Goal: Task Accomplishment & Management: Manage account settings

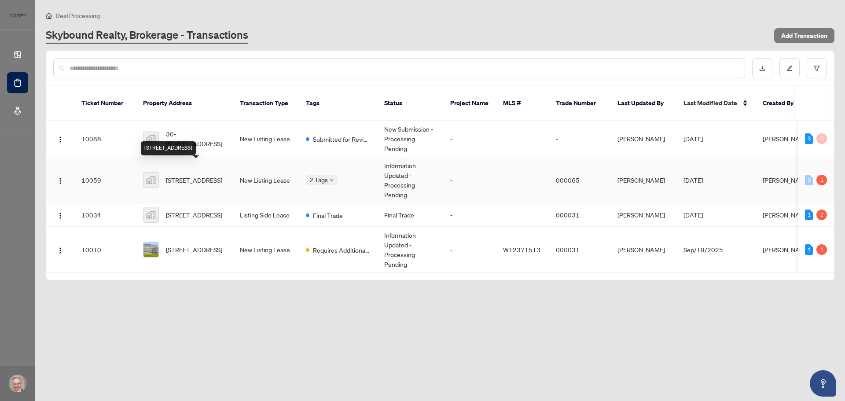
click at [214, 175] on span "[STREET_ADDRESS]" at bounding box center [194, 180] width 56 height 10
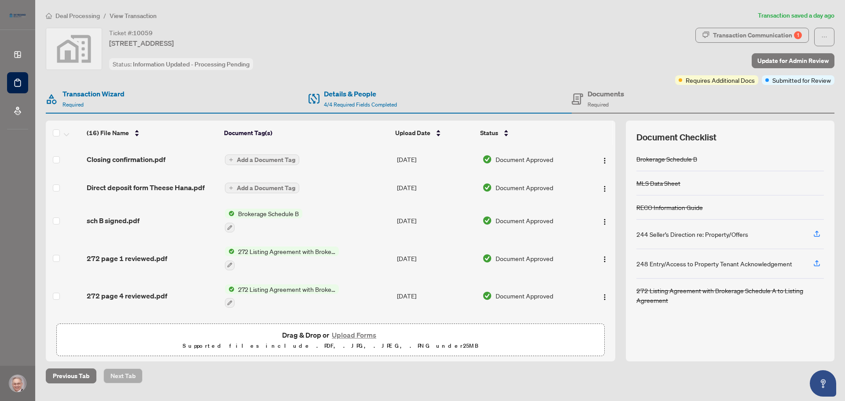
click at [592, 96] on h4 "Documents" at bounding box center [606, 93] width 37 height 11
click at [587, 99] on div "Documents Required" at bounding box center [598, 98] width 52 height 21
click at [359, 98] on h4 "Details & People" at bounding box center [360, 93] width 73 height 11
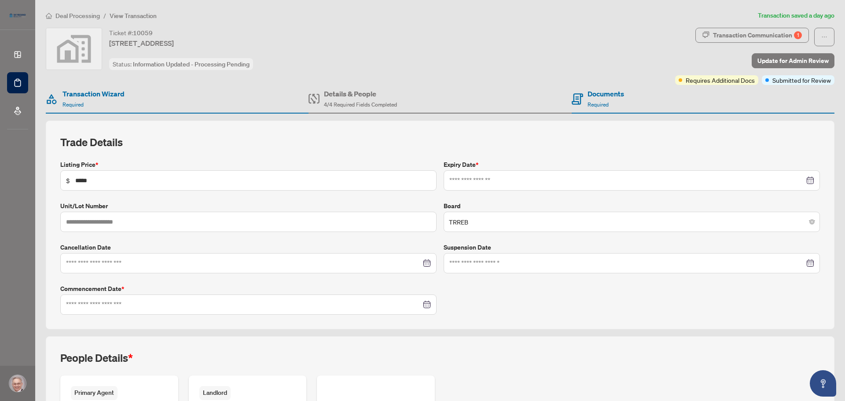
type input "**********"
click at [106, 93] on h4 "Transaction Wizard" at bounding box center [93, 93] width 62 height 11
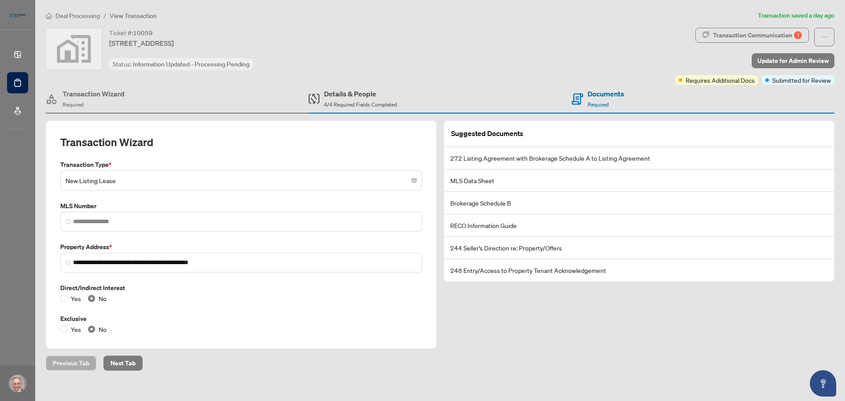
click at [333, 100] on div "Details & People 4/4 Required Fields Completed" at bounding box center [360, 98] width 73 height 21
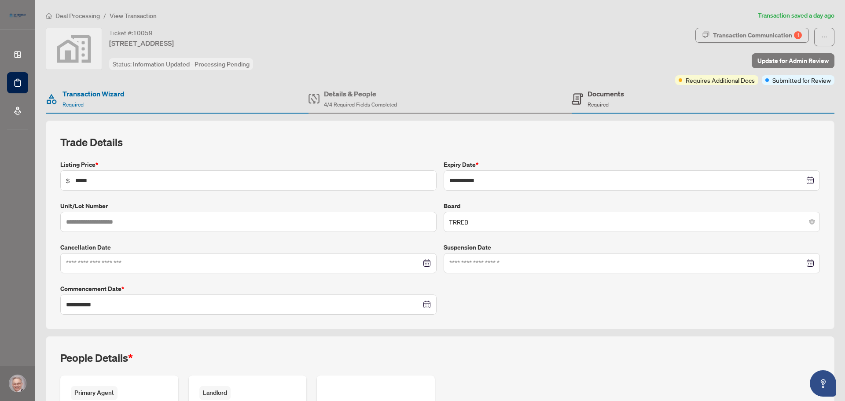
click at [594, 99] on div "Documents Required" at bounding box center [606, 98] width 37 height 21
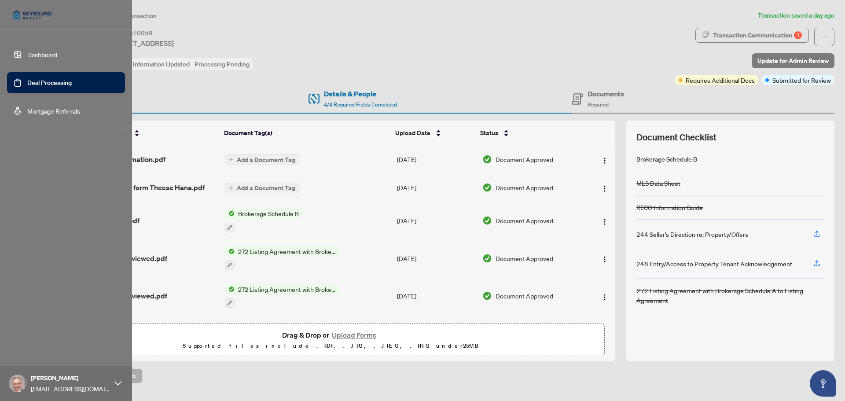
click at [37, 81] on link "Deal Processing" at bounding box center [49, 83] width 44 height 8
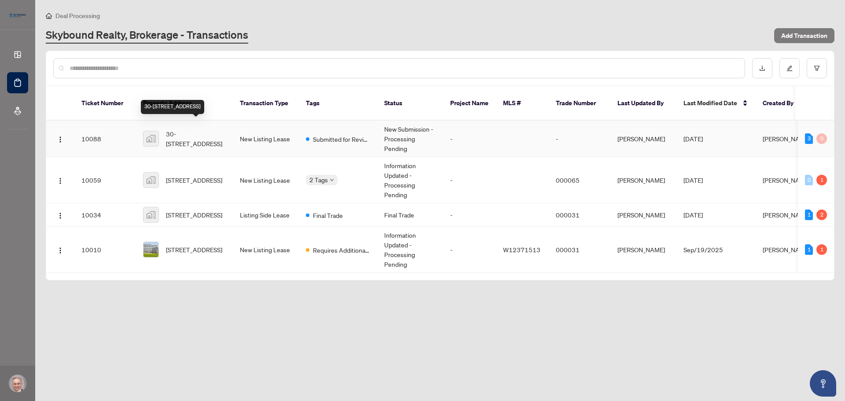
click at [208, 129] on span "30-[STREET_ADDRESS]" at bounding box center [196, 138] width 60 height 19
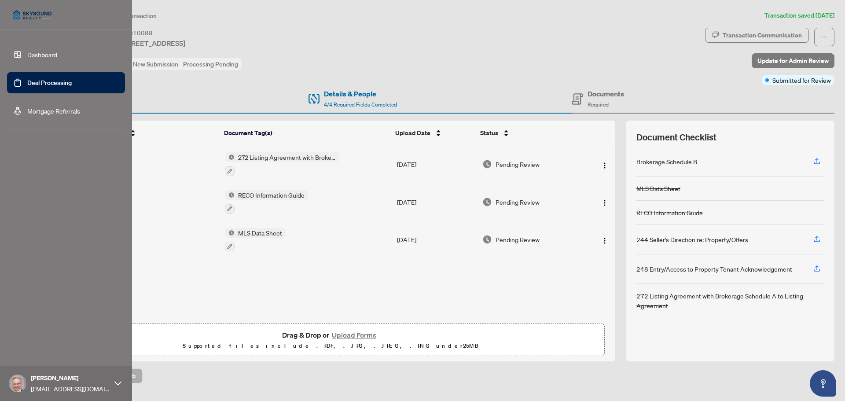
click at [27, 84] on link "Deal Processing" at bounding box center [49, 83] width 44 height 8
